Goal: Task Accomplishment & Management: Manage account settings

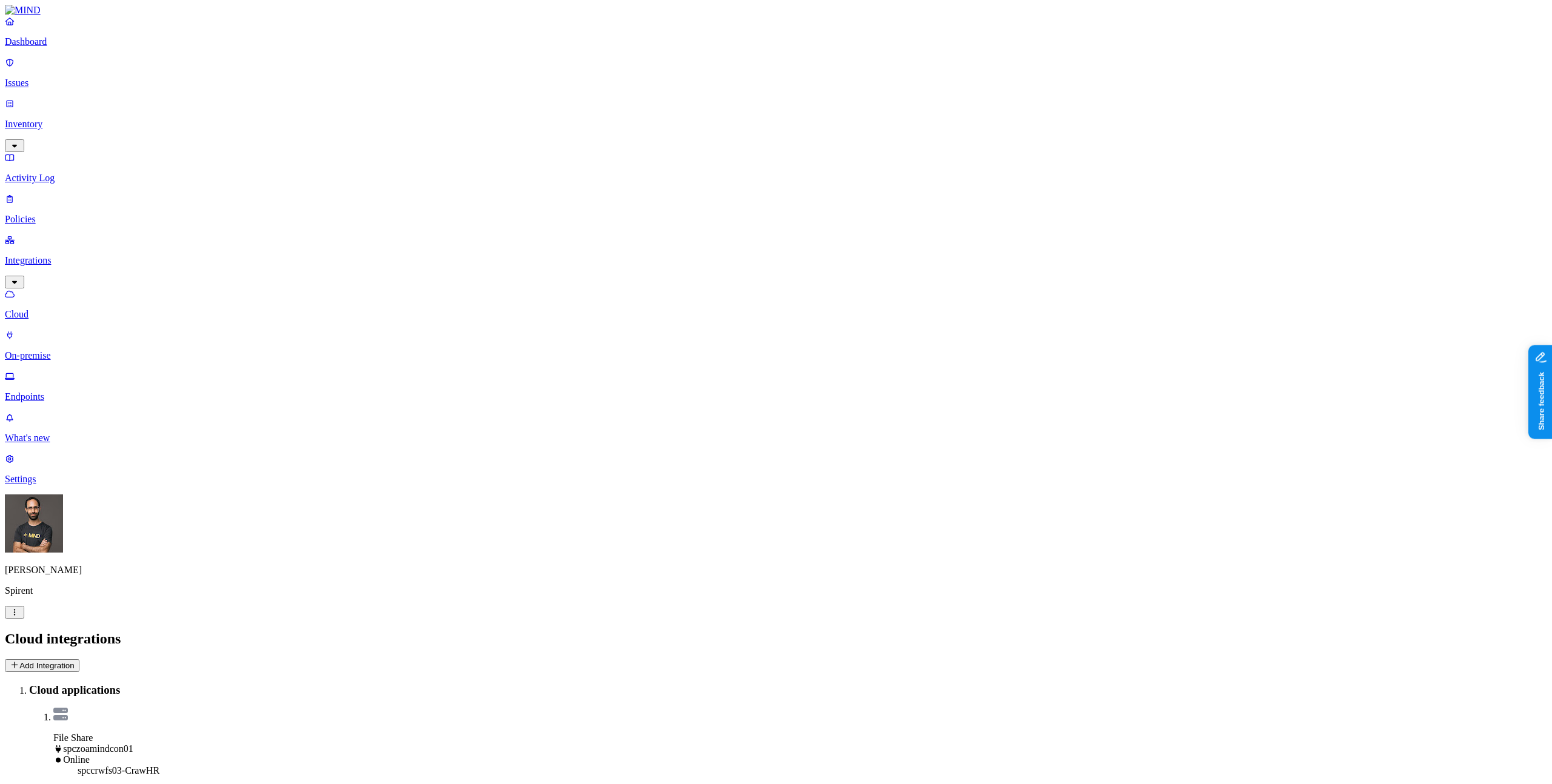
drag, startPoint x: 0, startPoint y: 0, endPoint x: 66, endPoint y: 81, distance: 104.5
click at [66, 81] on link "Issues" at bounding box center [776, 73] width 1543 height 32
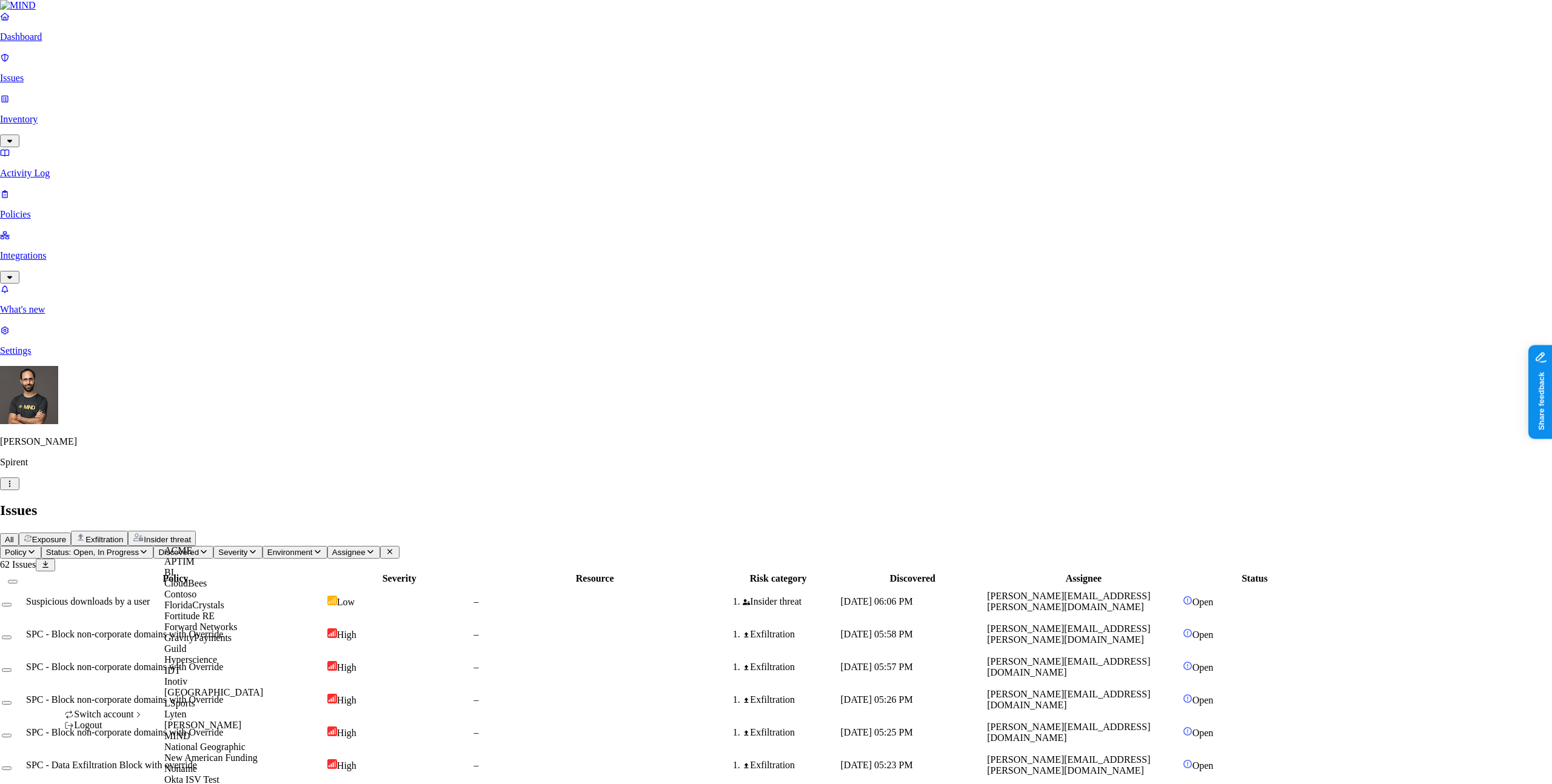
click at [211, 556] on div "ACME" at bounding box center [223, 551] width 118 height 11
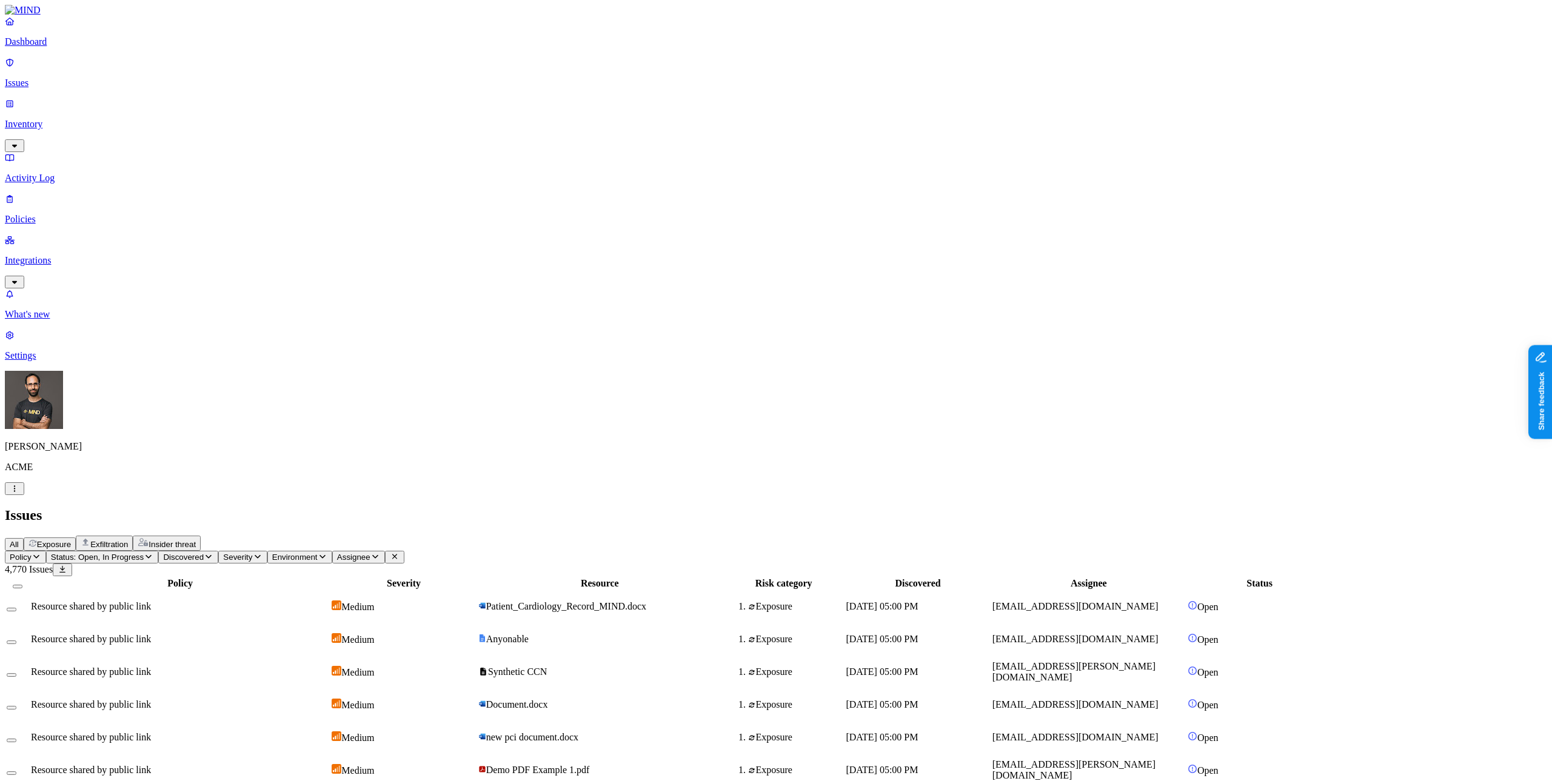
click at [94, 47] on p "Dashboard" at bounding box center [776, 42] width 1543 height 11
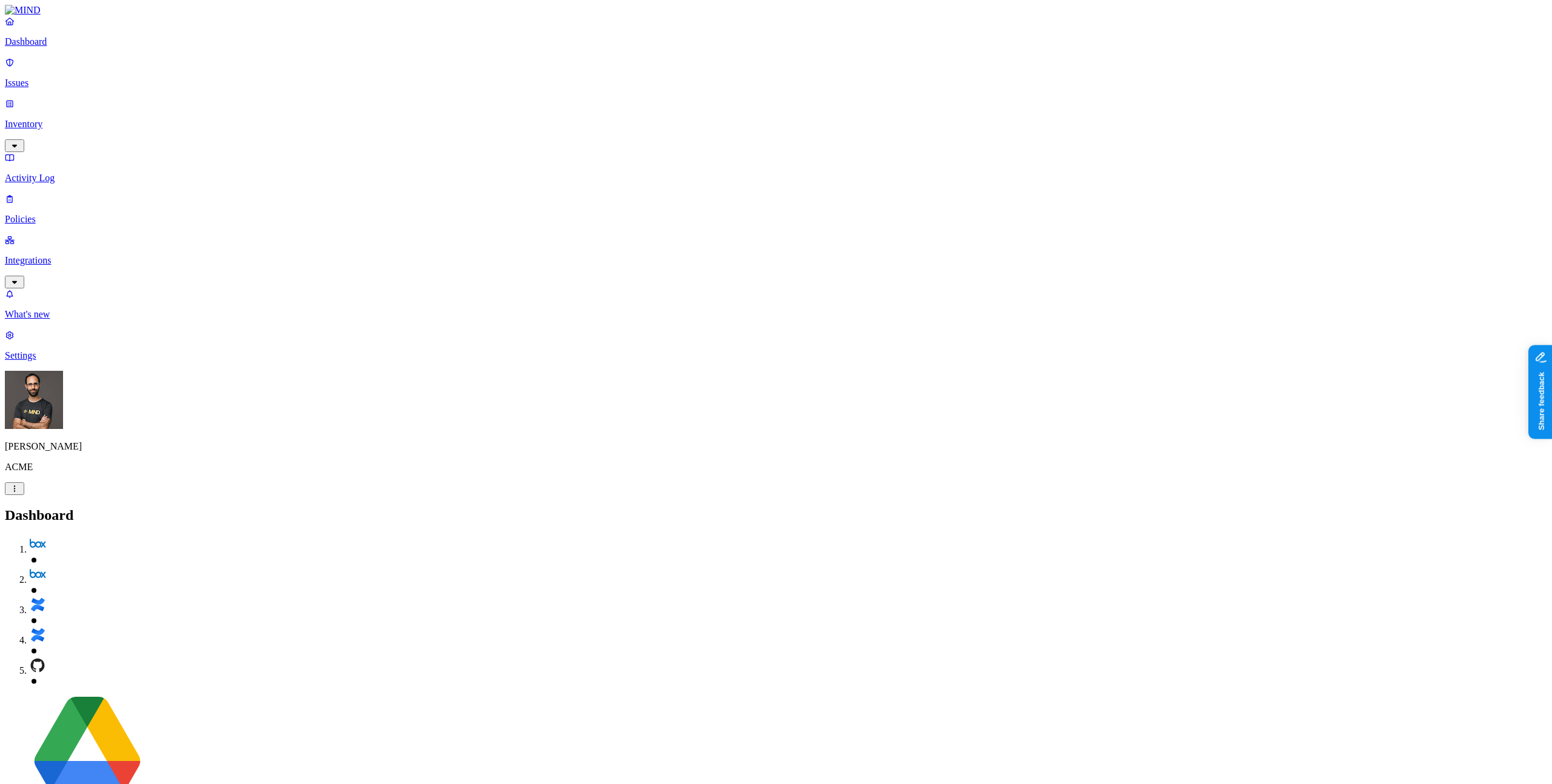
click at [92, 78] on p "Issues" at bounding box center [776, 83] width 1543 height 11
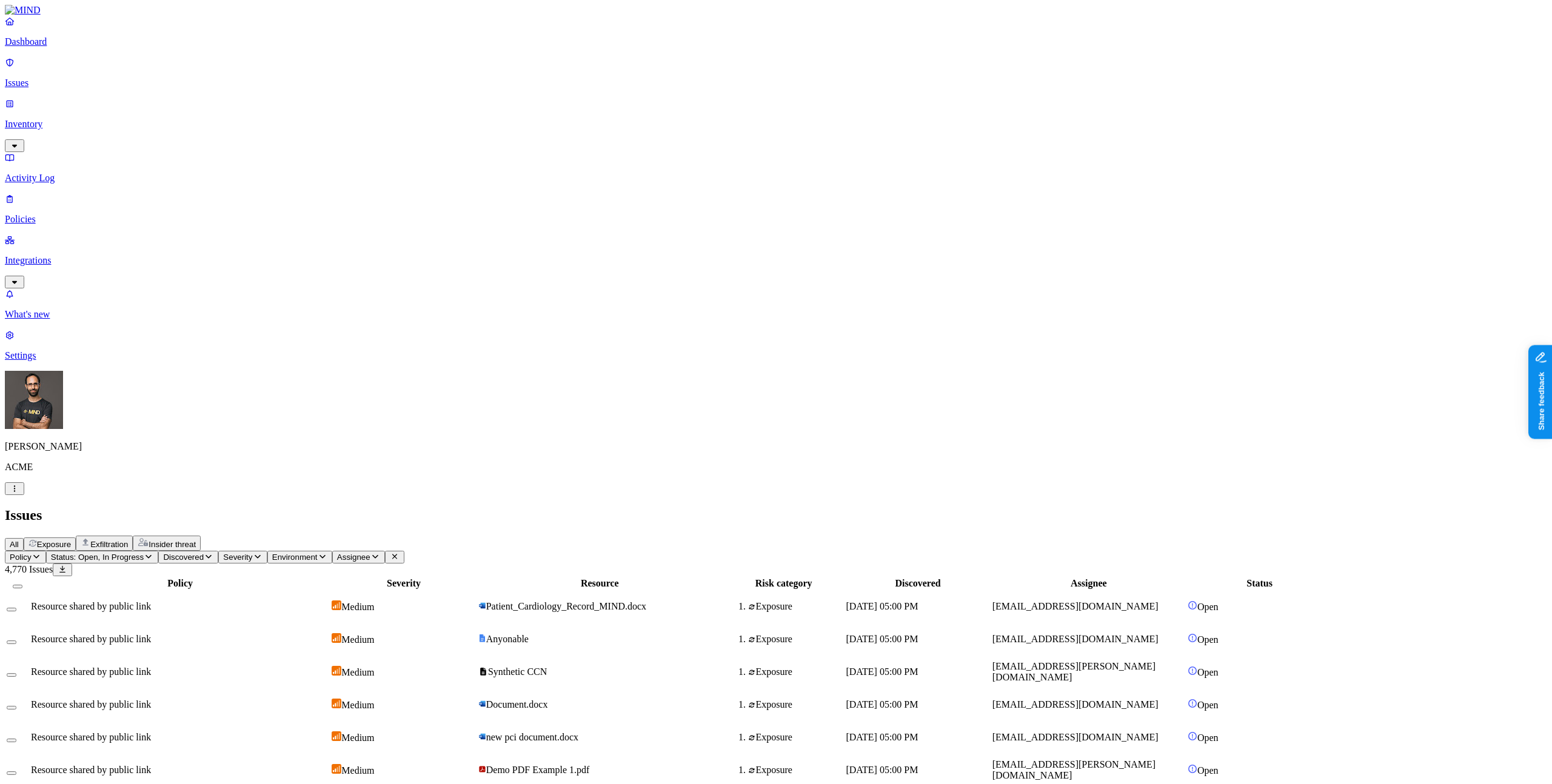
click at [684, 507] on div "Issues" at bounding box center [776, 515] width 1543 height 17
